Goal: Navigation & Orientation: Find specific page/section

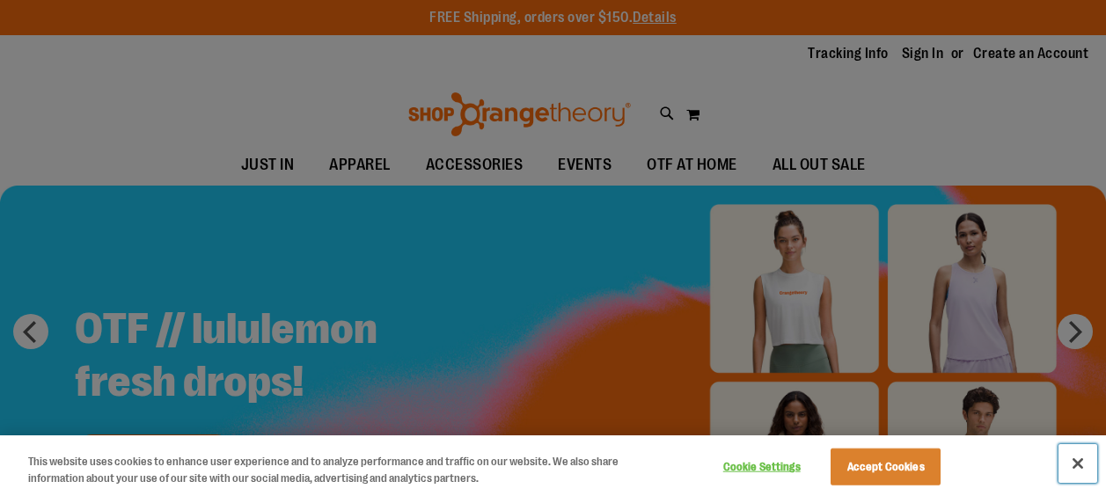
click at [1085, 469] on button "Close" at bounding box center [1077, 463] width 39 height 39
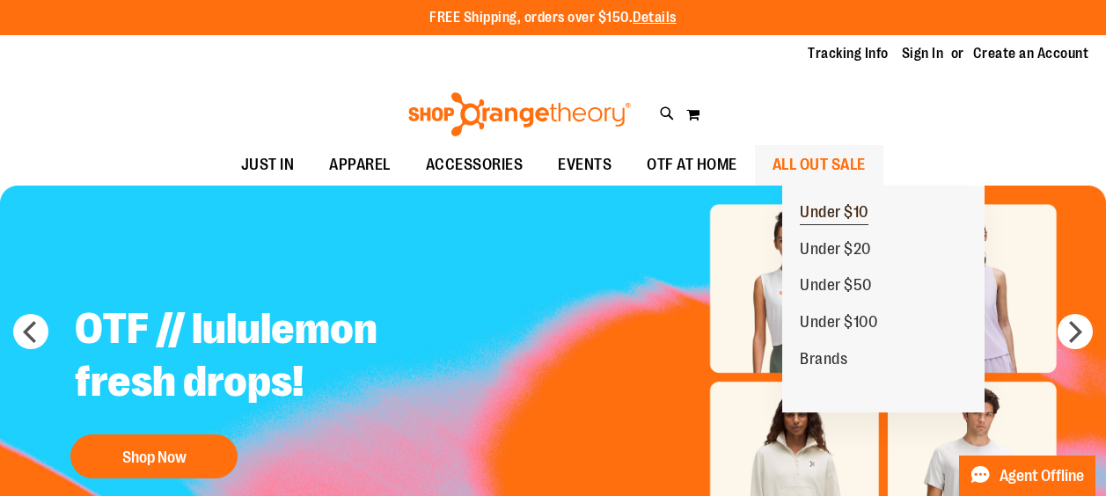
click at [821, 216] on span "Under $10" at bounding box center [834, 214] width 69 height 22
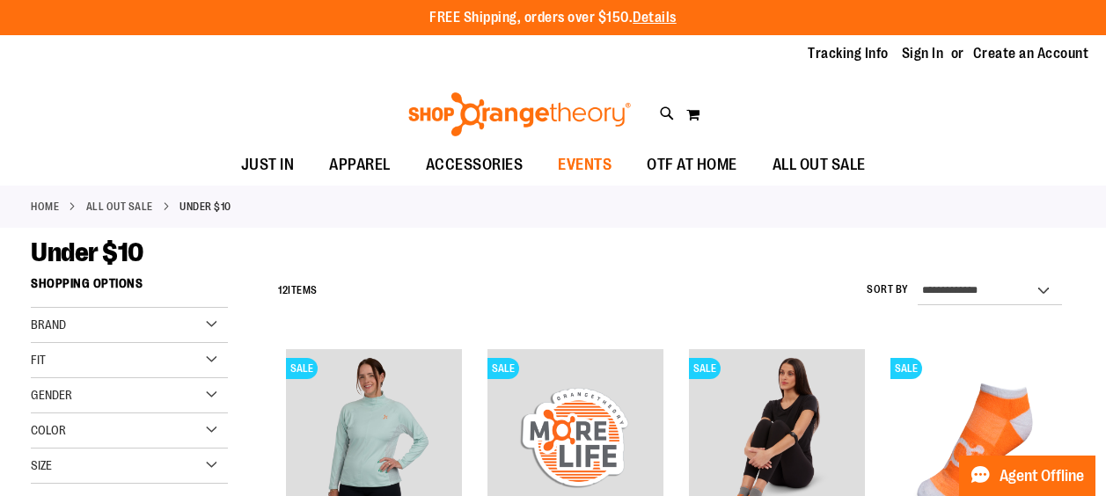
click at [576, 159] on span "EVENTS" at bounding box center [585, 165] width 54 height 40
